Goal: Task Accomplishment & Management: Complete application form

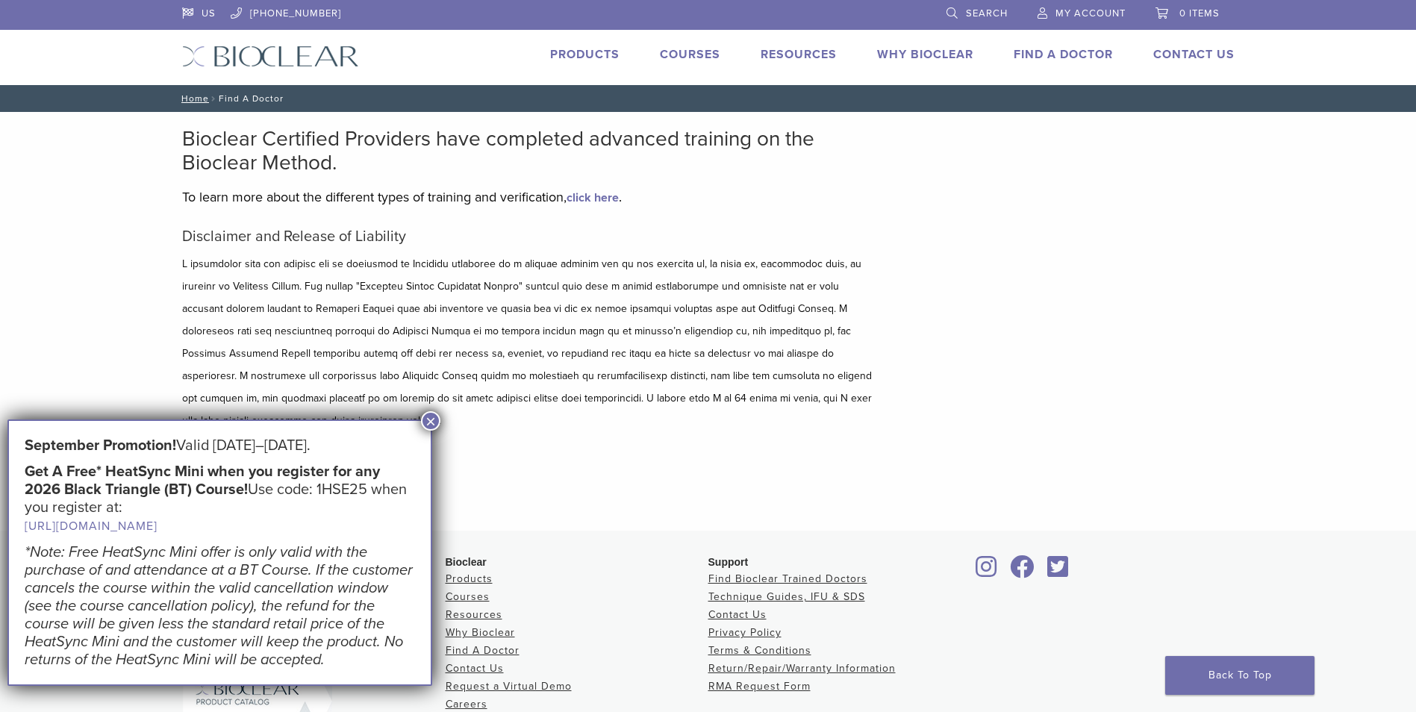
click at [596, 52] on link "Products" at bounding box center [584, 54] width 69 height 15
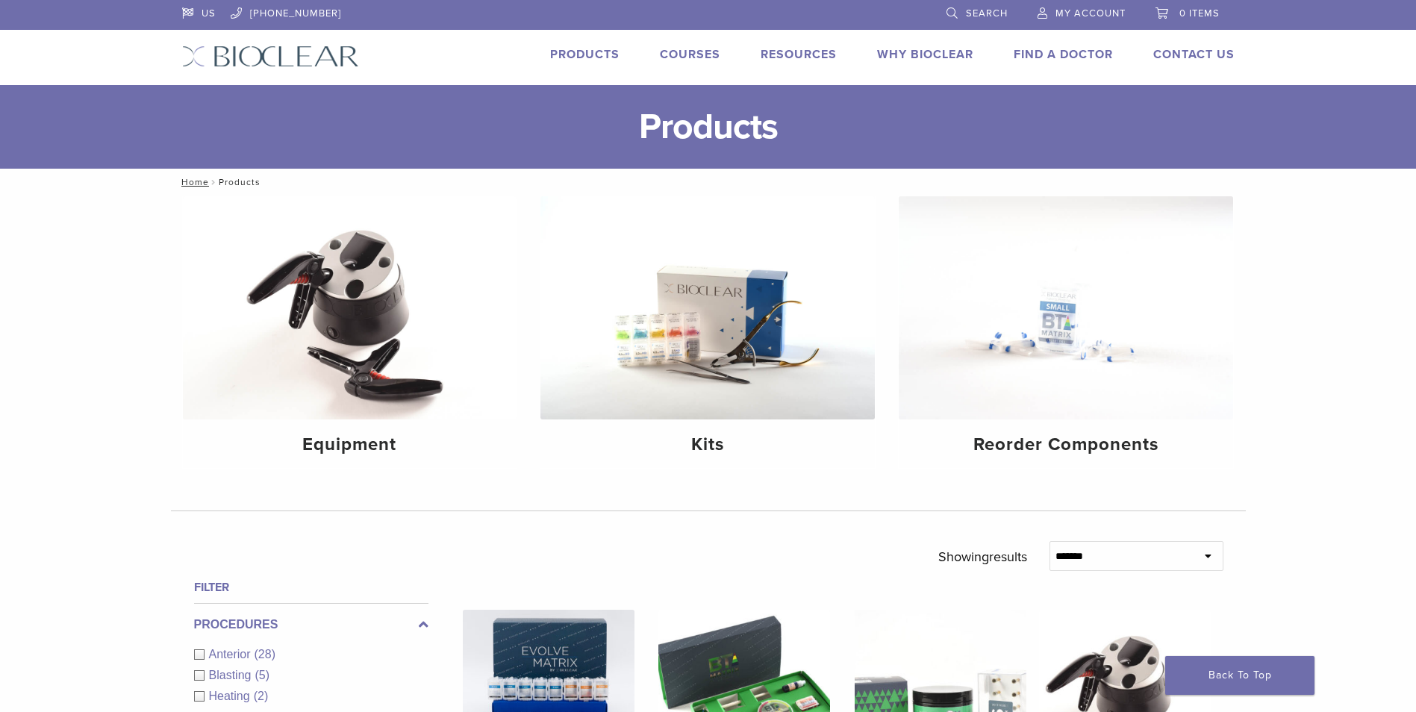
click at [1096, 7] on span "My Account" at bounding box center [1090, 13] width 70 height 12
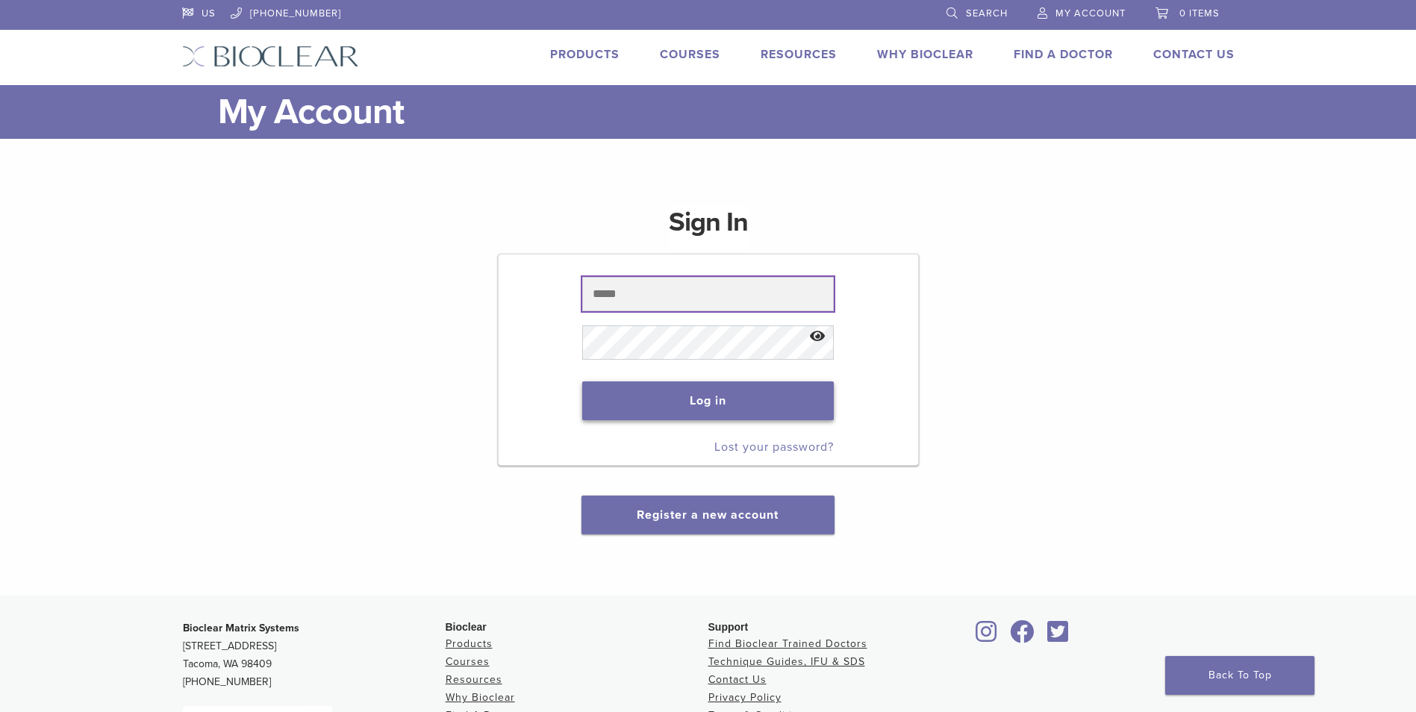
type input "**********"
click at [723, 397] on button "Log in" at bounding box center [708, 400] width 252 height 39
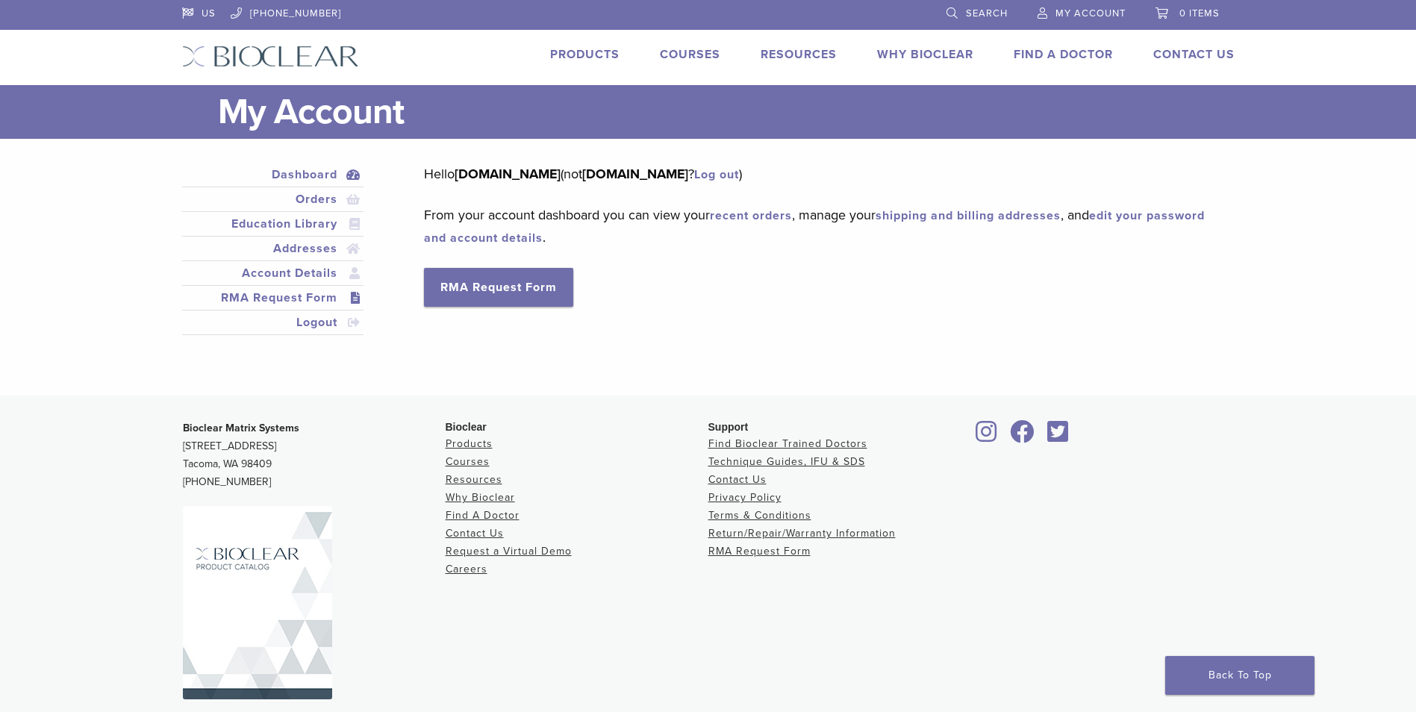
click at [304, 297] on link "RMA Request Form" at bounding box center [273, 298] width 176 height 18
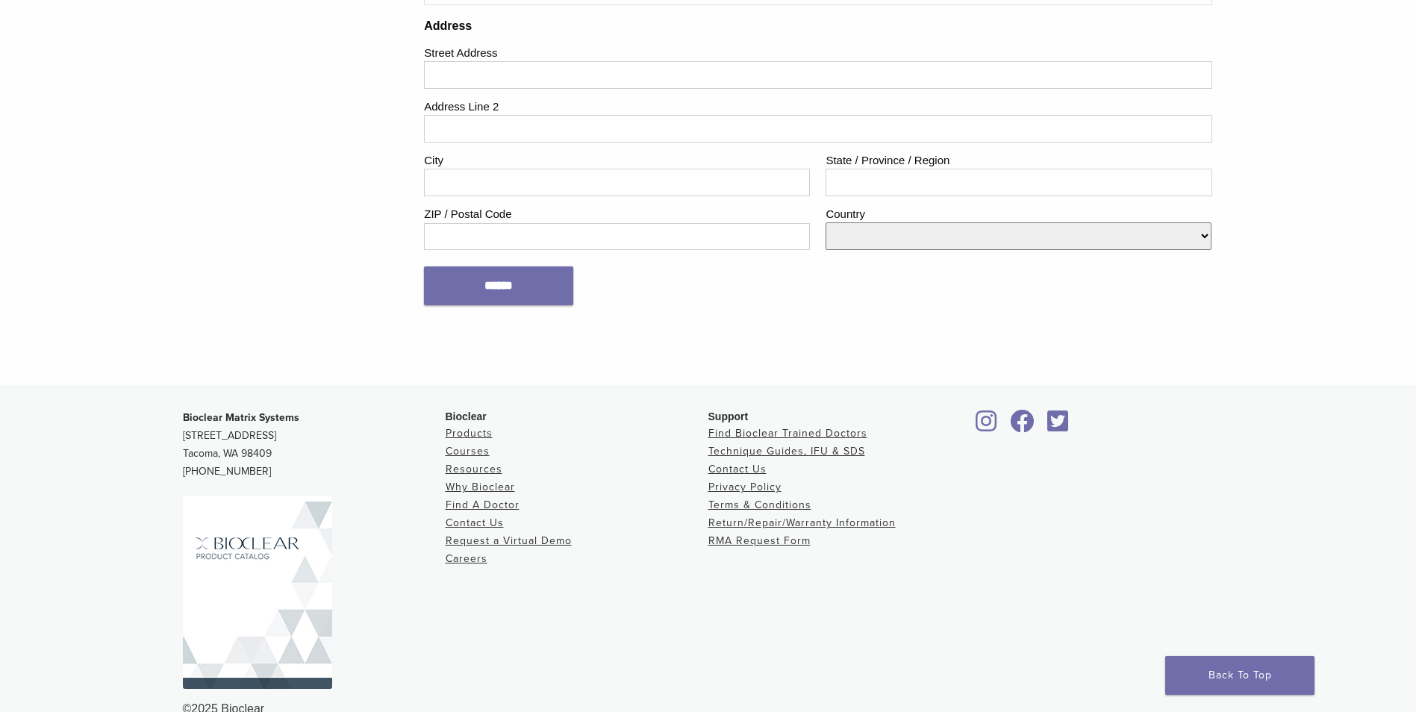
scroll to position [1865, 0]
